Goal: Register for event/course

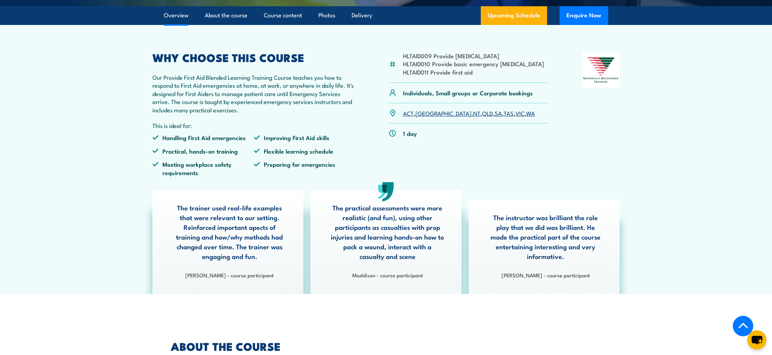
scroll to position [194, 0]
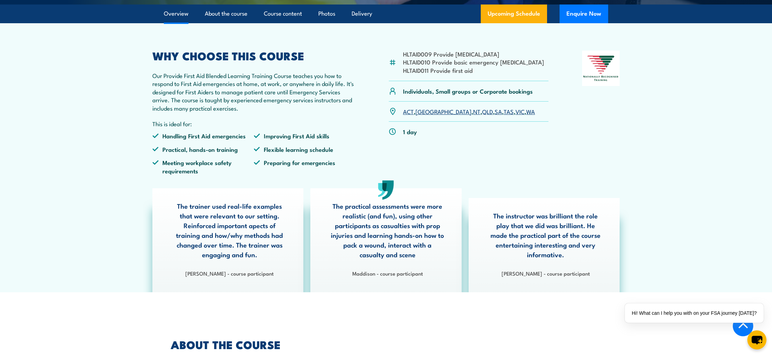
click at [482, 116] on link "QLD" at bounding box center [487, 111] width 11 height 8
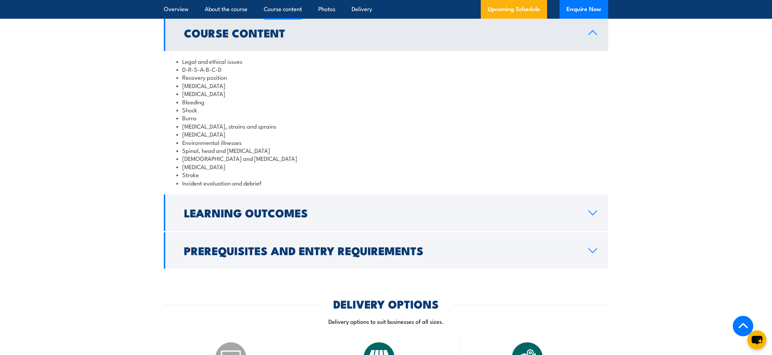
scroll to position [792, 0]
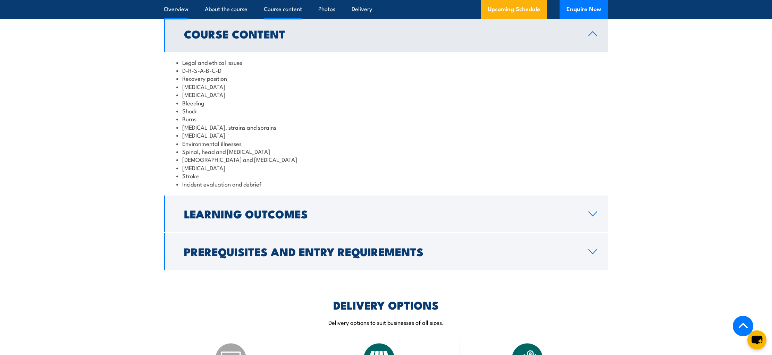
click at [171, 10] on link "Overview" at bounding box center [176, 9] width 25 height 18
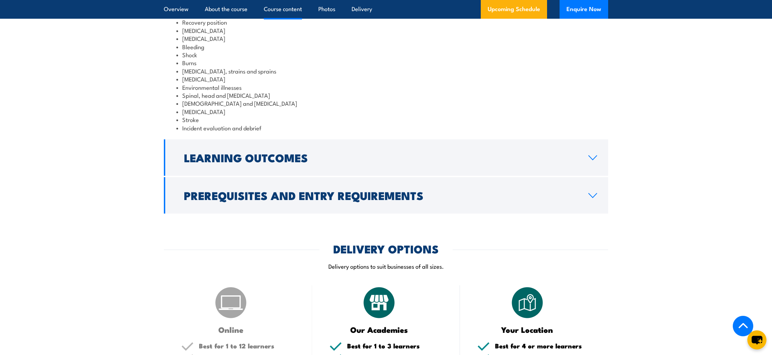
scroll to position [849, 0]
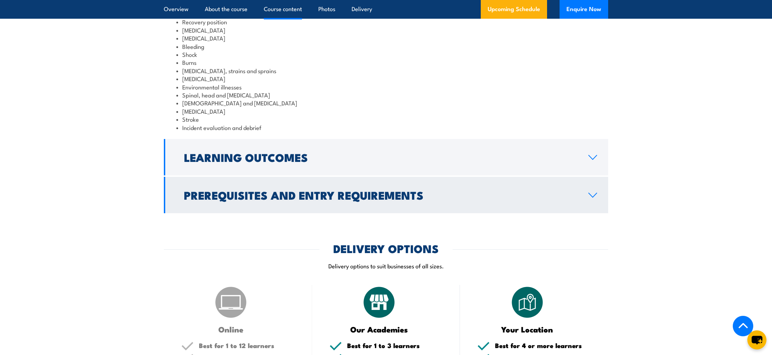
click at [590, 198] on icon at bounding box center [592, 196] width 9 height 6
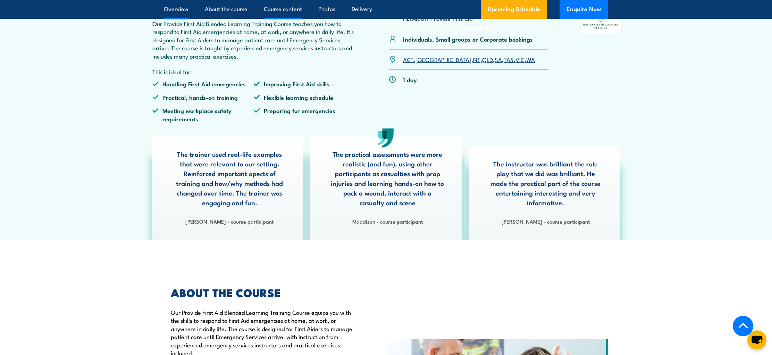
scroll to position [237, 0]
